Goal: Information Seeking & Learning: Learn about a topic

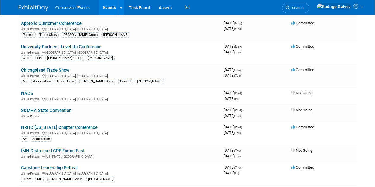
scroll to position [178, 0]
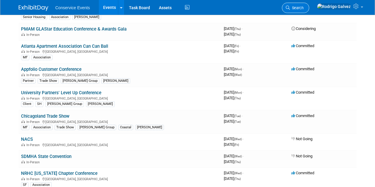
click at [309, 10] on link "Search" at bounding box center [295, 8] width 27 height 10
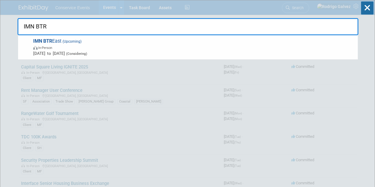
click at [60, 32] on input "IMN BTR" at bounding box center [187, 26] width 341 height 17
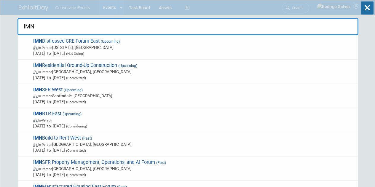
click at [52, 25] on input "IMN" at bounding box center [187, 26] width 341 height 17
type input "I"
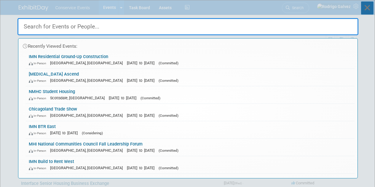
click at [372, 8] on icon at bounding box center [367, 7] width 12 height 13
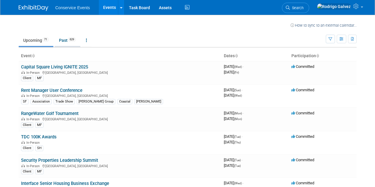
click at [66, 39] on link "Past 629" at bounding box center [68, 40] width 26 height 11
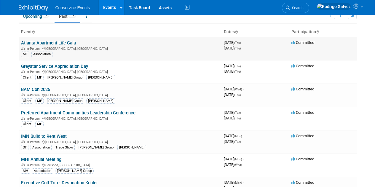
scroll to position [30, 0]
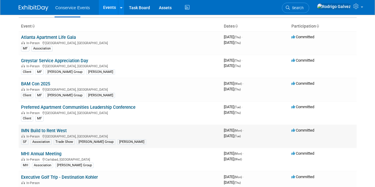
click at [173, 138] on div "In-Person [GEOGRAPHIC_DATA], [GEOGRAPHIC_DATA]" at bounding box center [120, 136] width 198 height 5
drag, startPoint x: 71, startPoint y: 131, endPoint x: 25, endPoint y: 132, distance: 46.2
click at [95, 135] on div "In-Person [GEOGRAPHIC_DATA], [GEOGRAPHIC_DATA]" at bounding box center [120, 136] width 198 height 5
drag, startPoint x: 69, startPoint y: 131, endPoint x: 21, endPoint y: 131, distance: 47.7
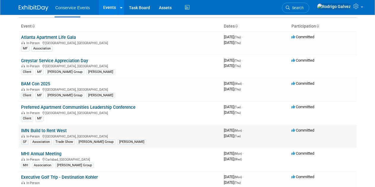
click at [21, 131] on td "IMN Build to Rent West In-Person [GEOGRAPHIC_DATA], [GEOGRAPHIC_DATA] SF Associ…" at bounding box center [120, 136] width 203 height 23
copy link "IMN Build to Rent West"
click at [105, 7] on link "Events" at bounding box center [110, 7] width 22 height 15
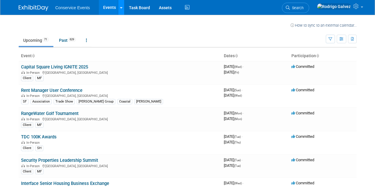
click at [119, 7] on link at bounding box center [121, 7] width 6 height 15
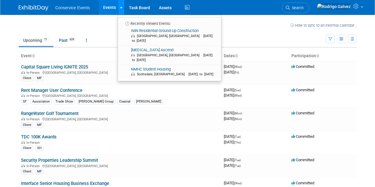
click at [119, 7] on link at bounding box center [121, 7] width 6 height 15
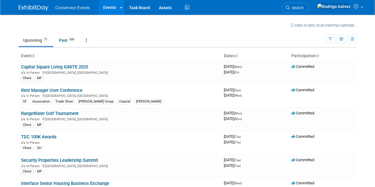
click at [35, 41] on link "Upcoming 71" at bounding box center [36, 40] width 35 height 11
click at [57, 90] on link "Rent Manager User Conference" at bounding box center [51, 90] width 61 height 5
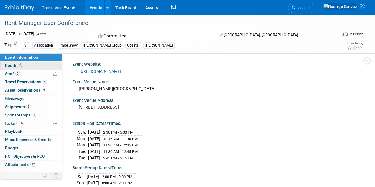
click at [10, 66] on span "Booth" at bounding box center [14, 65] width 18 height 5
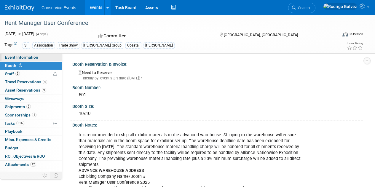
click at [12, 57] on span "Event Information" at bounding box center [21, 57] width 33 height 5
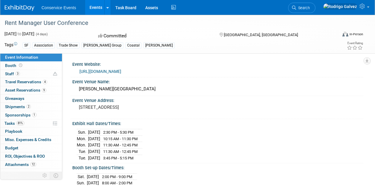
click at [121, 74] on link "https://conference.rentmanager.com/?utm_campaign=6876232-RMUC25&utm_medium=emai…" at bounding box center [100, 71] width 42 height 5
